Goal: Task Accomplishment & Management: Manage account settings

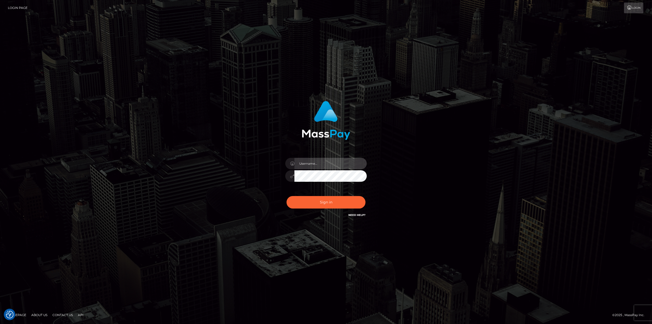
type input "klaudette.ace"
click at [322, 167] on input "klaudette.ace" at bounding box center [331, 163] width 72 height 11
click at [442, 153] on div "klaudette.ace Sign in" at bounding box center [326, 162] width 291 height 130
click at [327, 201] on button "Sign in" at bounding box center [326, 202] width 79 height 12
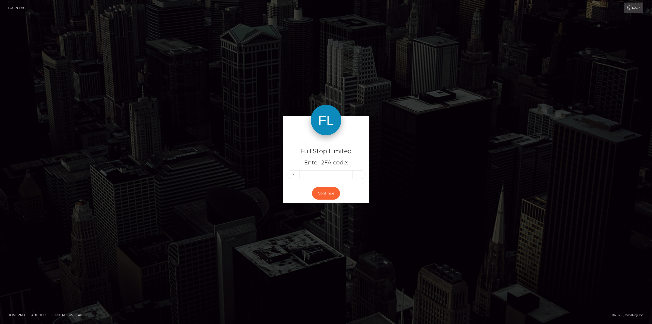
type input "4"
type input "6"
type input "9"
type input "3"
type input "9"
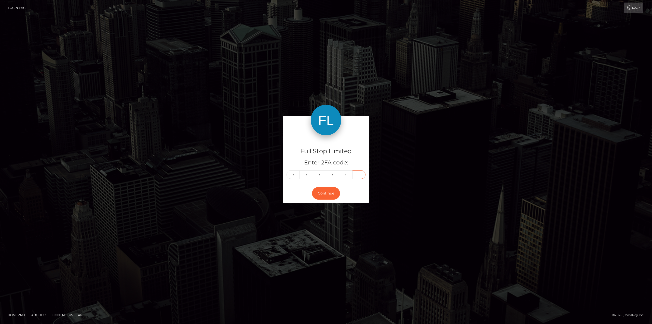
type input "5"
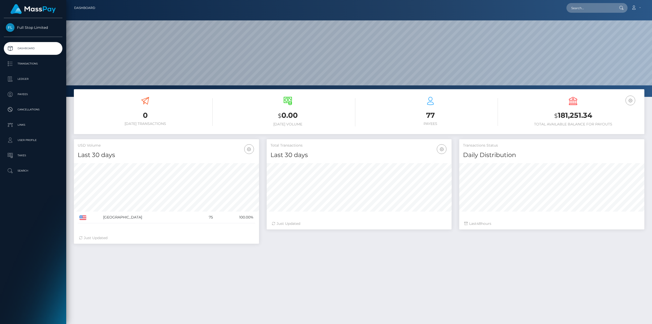
scroll to position [90, 185]
copy h3 "181,251.34"
drag, startPoint x: 599, startPoint y: 116, endPoint x: 559, endPoint y: 117, distance: 40.3
click at [559, 117] on h3 "$ 181,251.34" at bounding box center [573, 115] width 135 height 10
